Goal: Navigation & Orientation: Find specific page/section

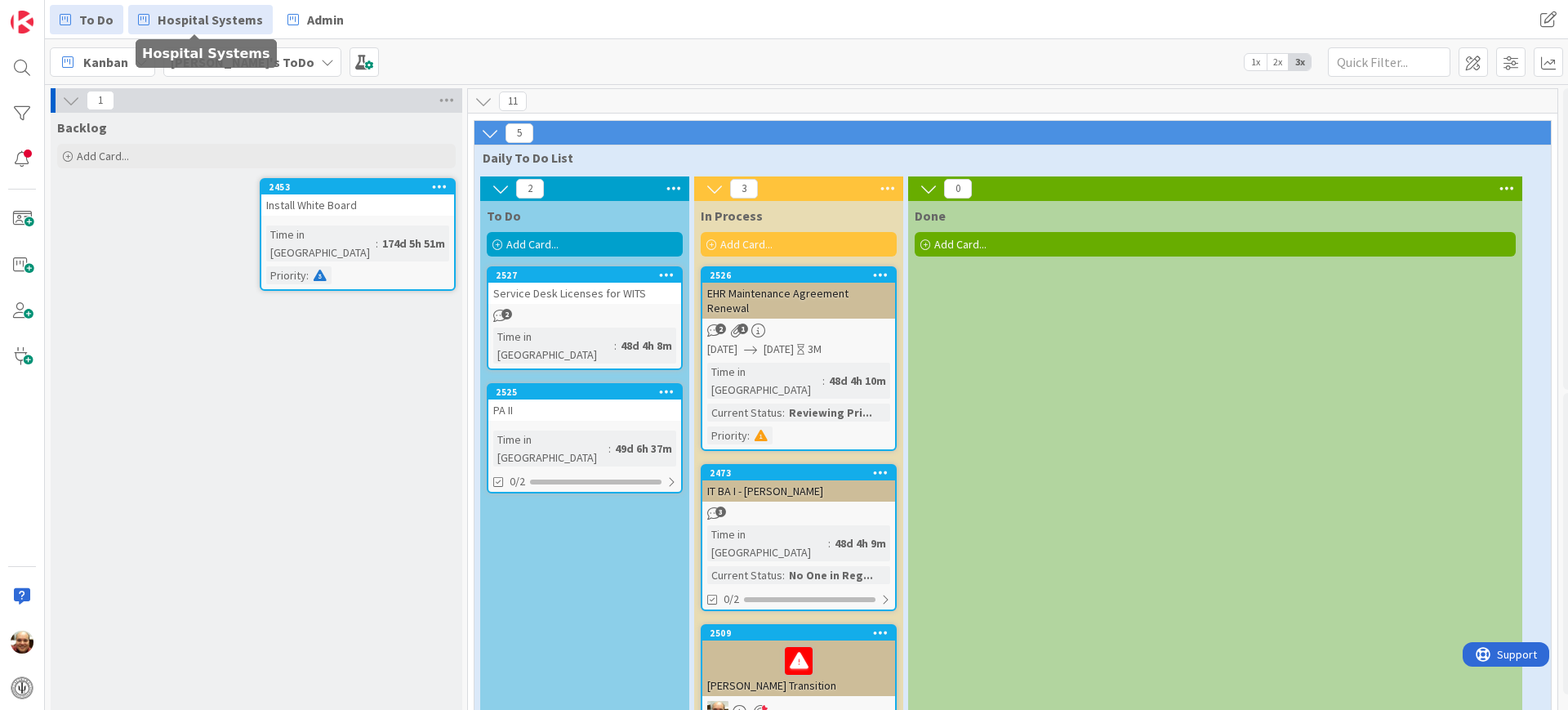
click at [203, 22] on span "Hospital Systems" at bounding box center [209, 20] width 105 height 20
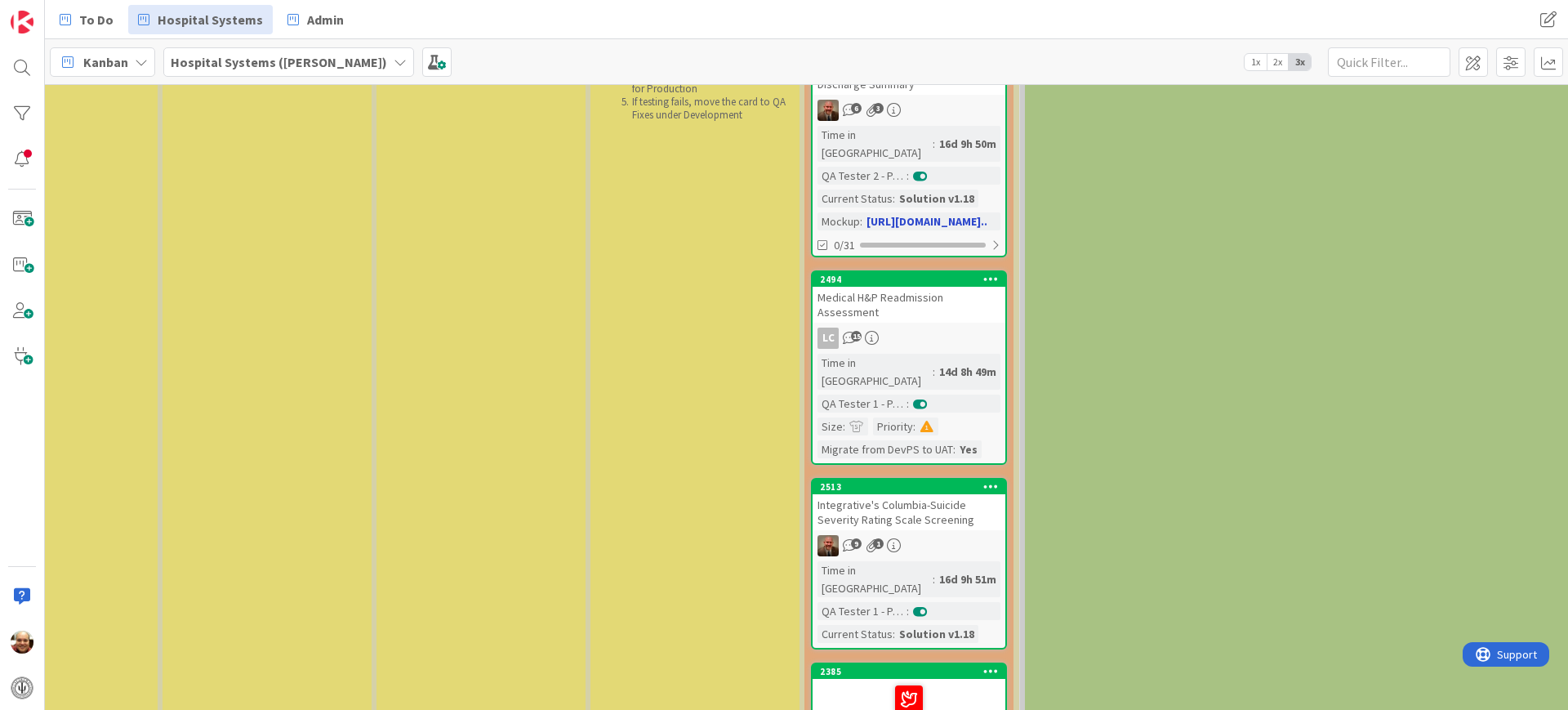
scroll to position [306, 2516]
click at [931, 326] on div "LC 15" at bounding box center [908, 337] width 193 height 22
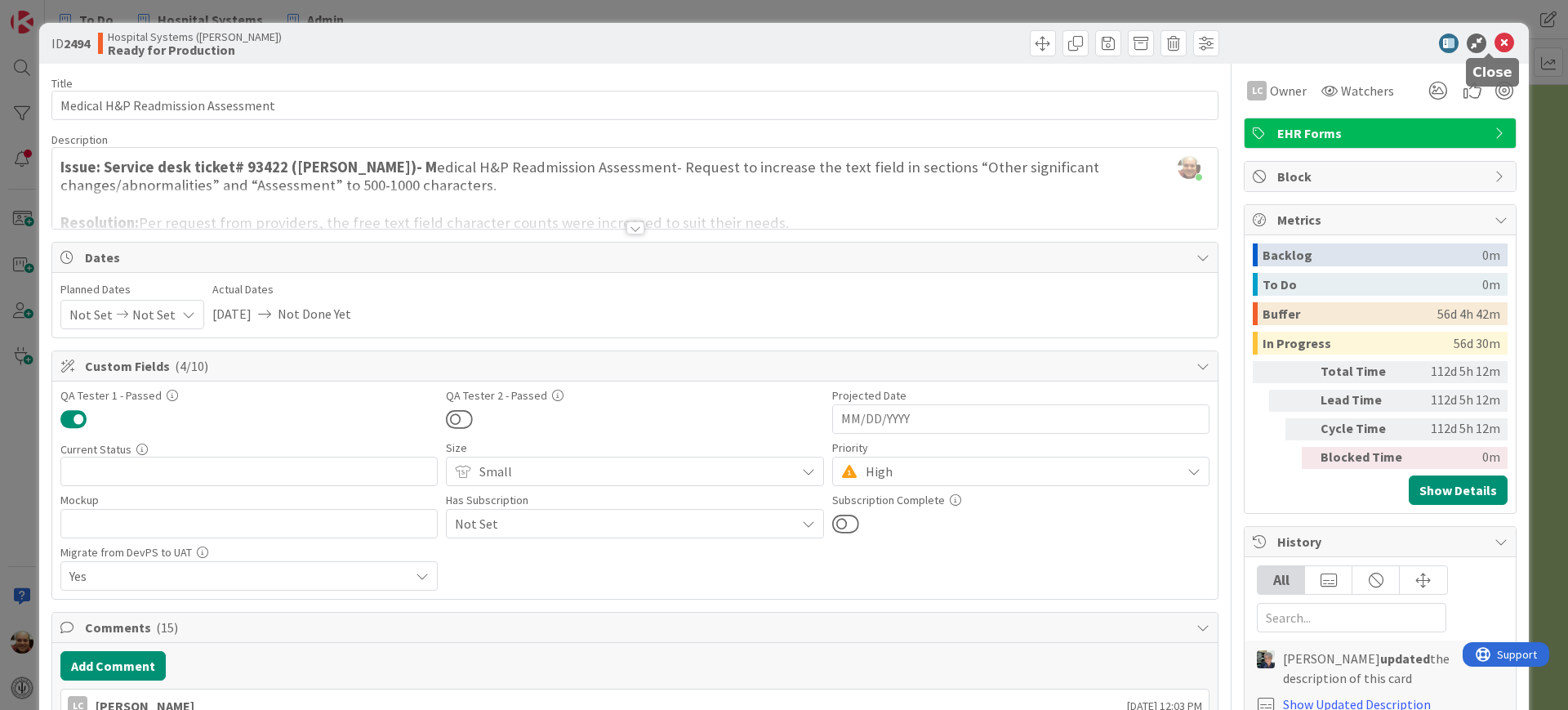
click at [1494, 42] on icon at bounding box center [1504, 43] width 20 height 20
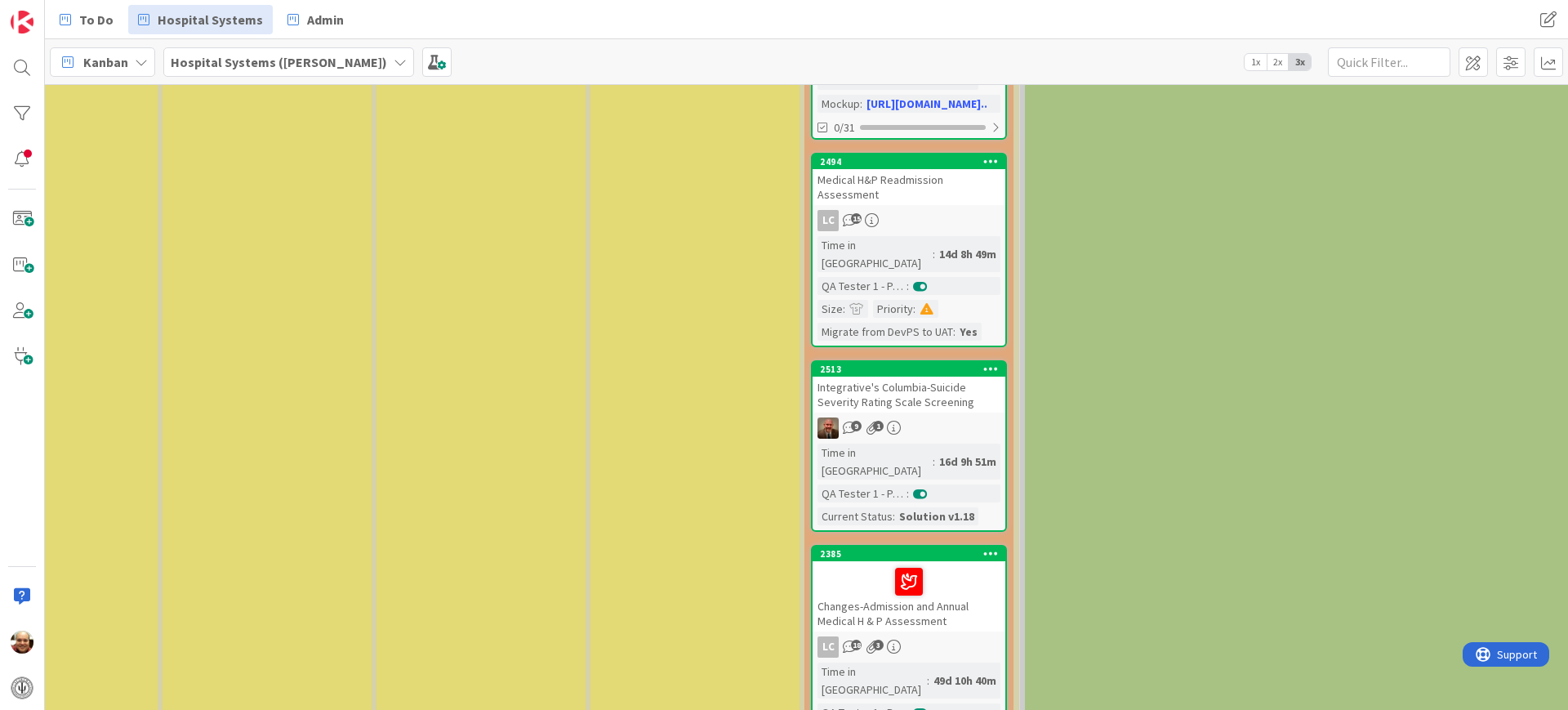
scroll to position [613, 2516]
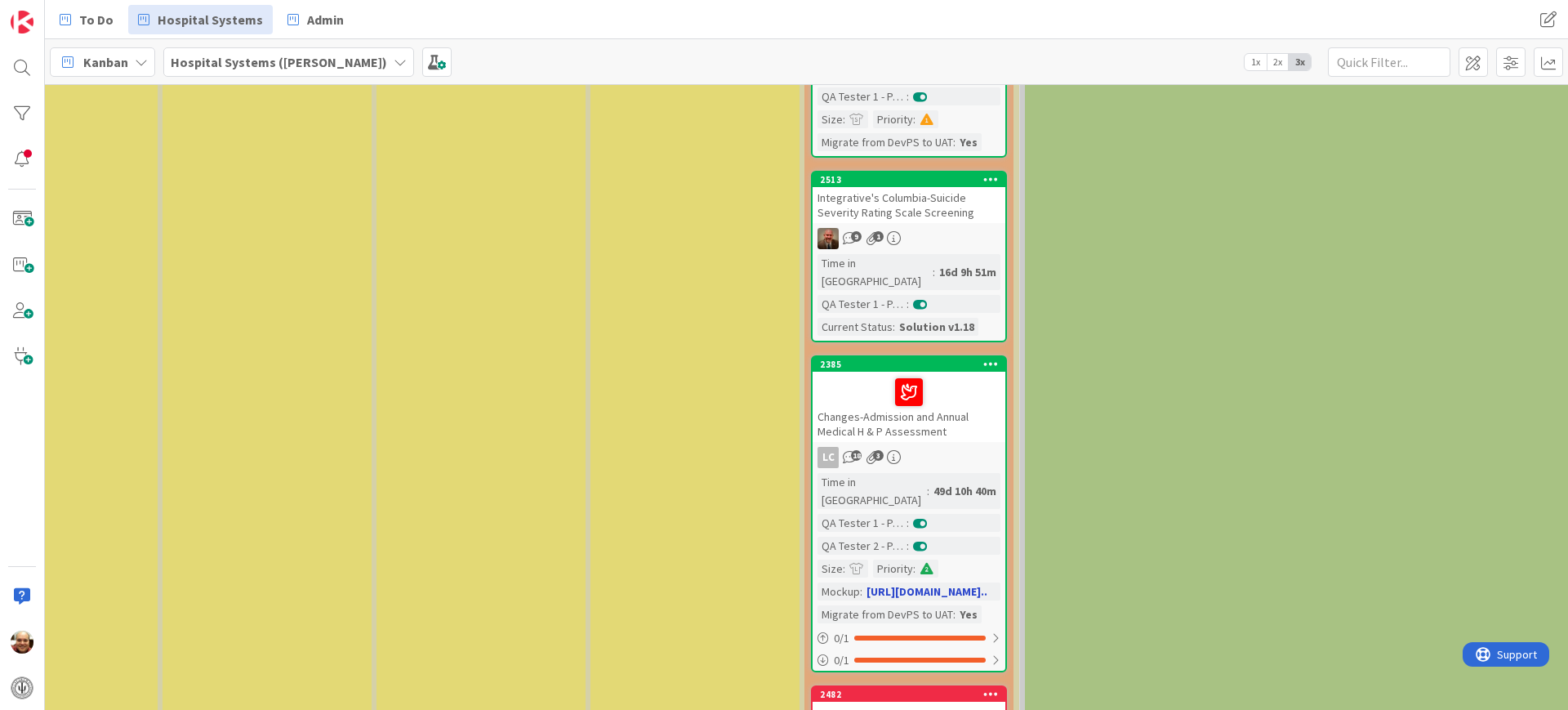
click at [945, 372] on div "Changes-Admission and Annual Medical H & P Assessment" at bounding box center [908, 406] width 193 height 70
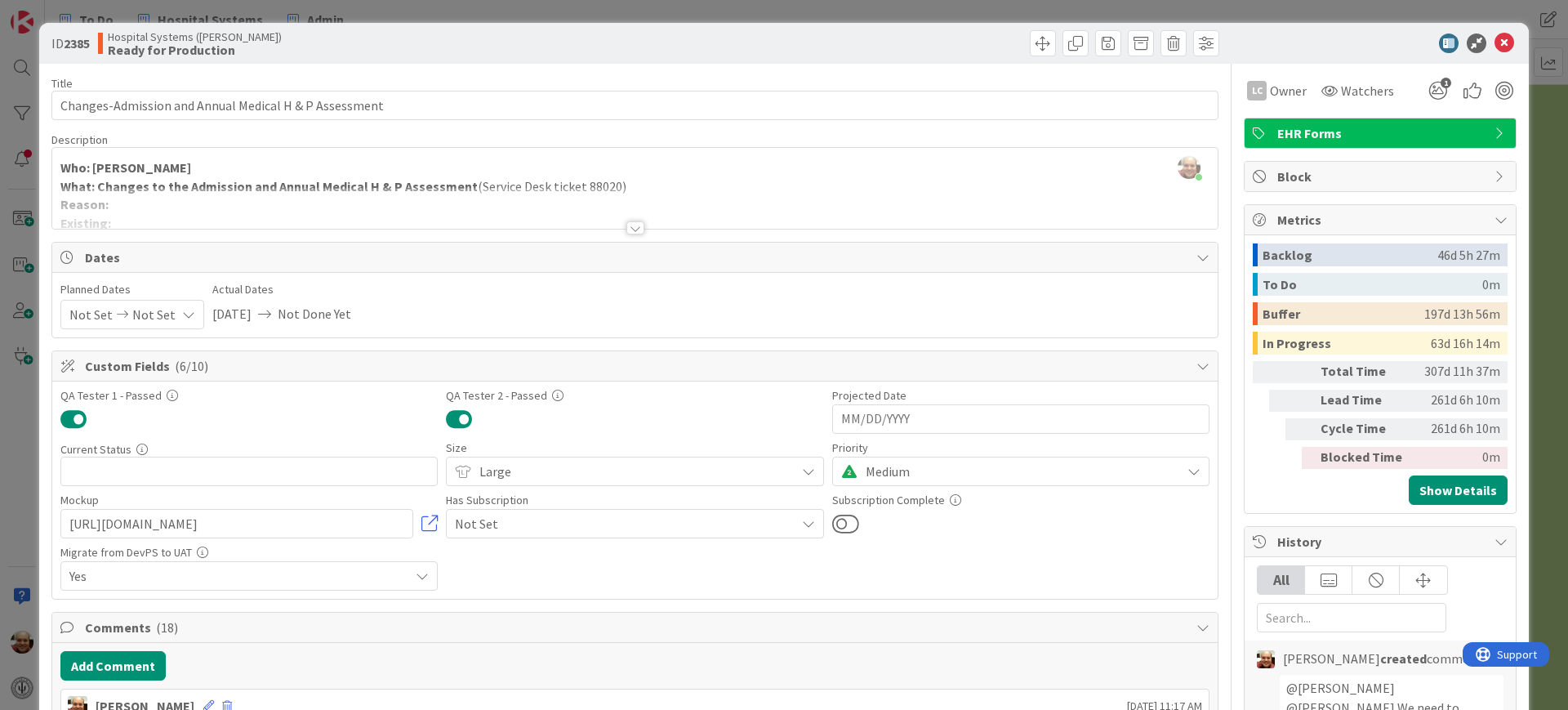
click at [626, 228] on div at bounding box center [635, 227] width 18 height 13
